Goal: Information Seeking & Learning: Learn about a topic

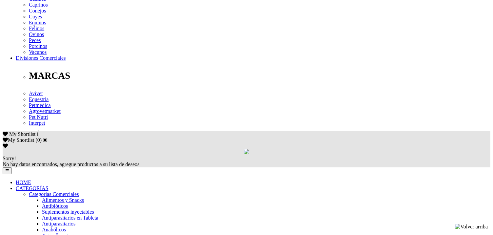
scroll to position [262, 0]
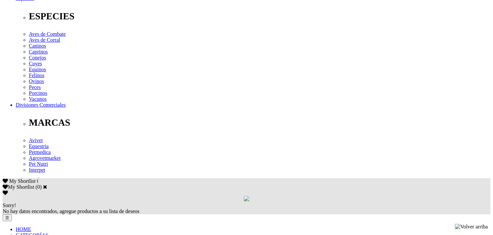
scroll to position [267, 0]
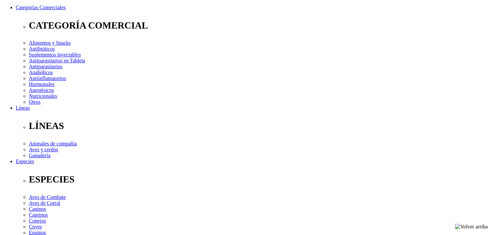
scroll to position [70, 0]
